Goal: Navigation & Orientation: Find specific page/section

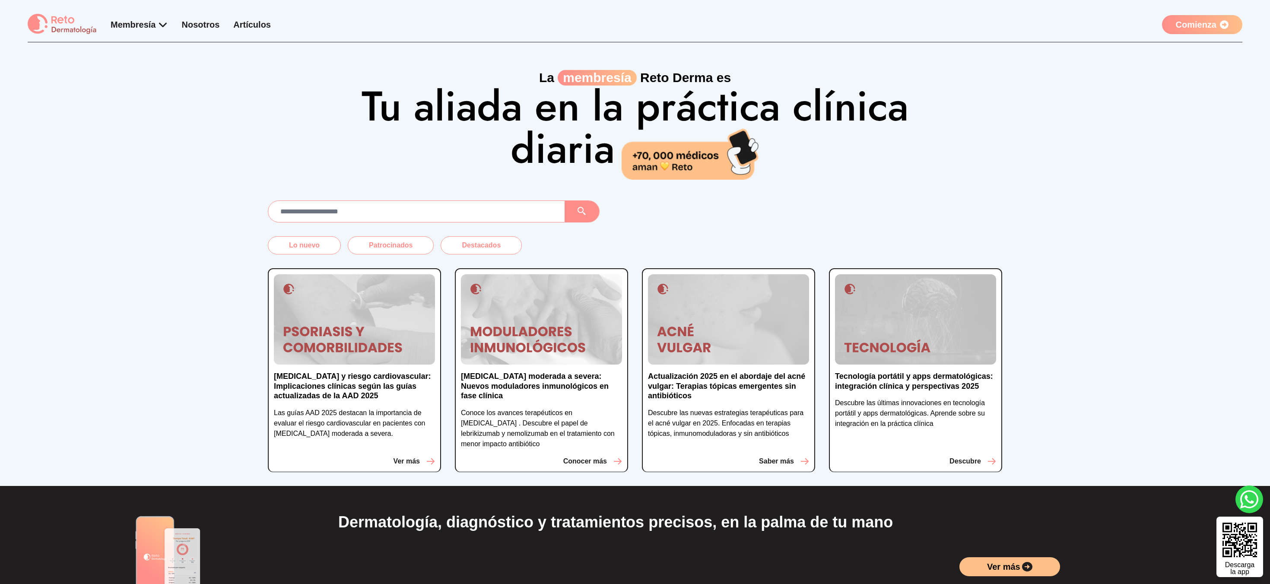
click at [171, 170] on div "La membresía [PERSON_NAME] es Tu aliada en la práctica clínica diaria" at bounding box center [635, 110] width 1270 height 137
